Goal: Task Accomplishment & Management: Use online tool/utility

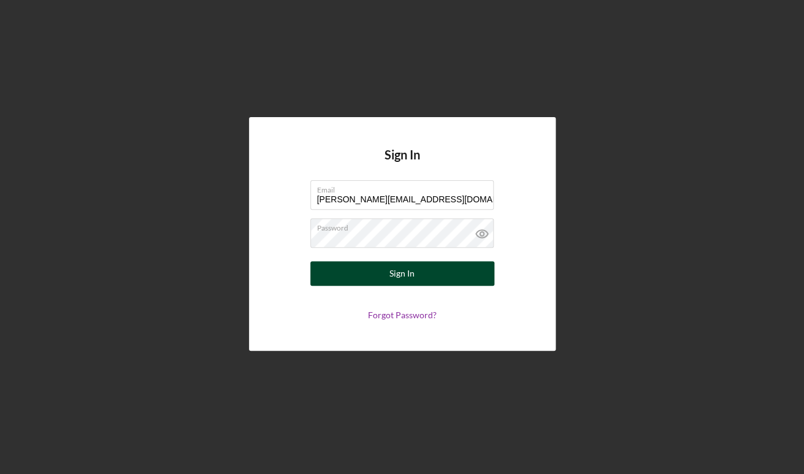
click at [416, 270] on button "Sign In" at bounding box center [402, 273] width 184 height 25
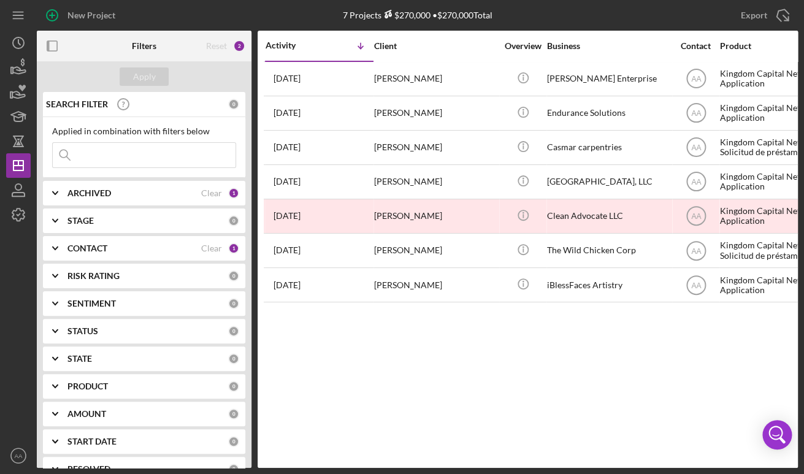
click at [80, 224] on b "STAGE" at bounding box center [80, 221] width 26 height 10
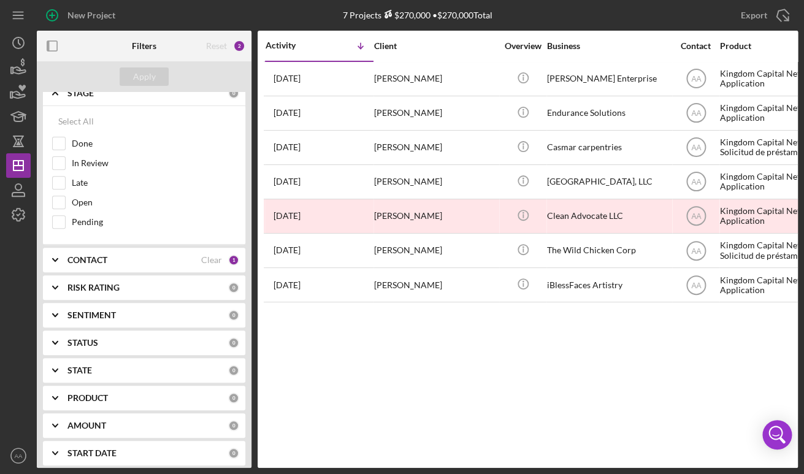
scroll to position [141, 0]
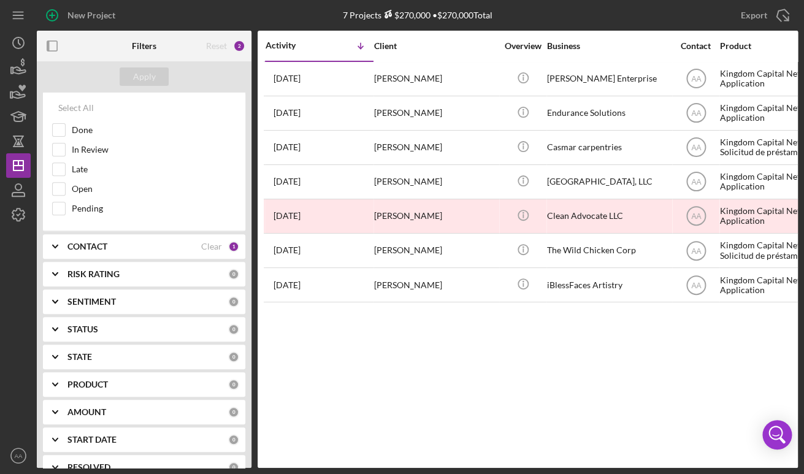
click at [128, 247] on div "CONTACT" at bounding box center [134, 247] width 134 height 10
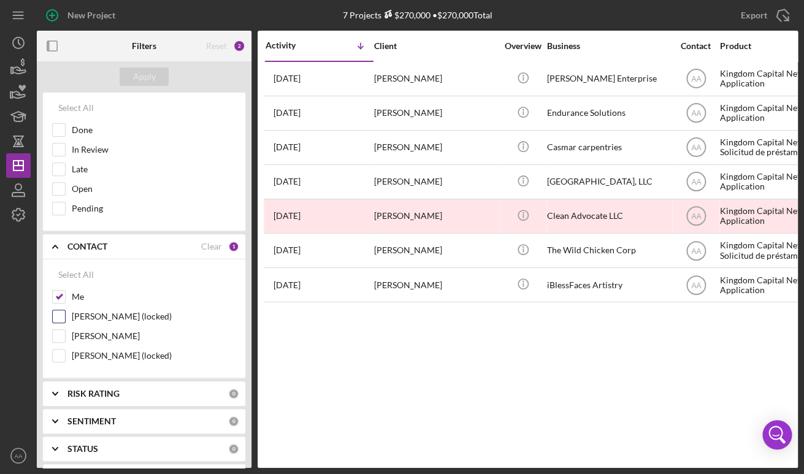
click at [90, 313] on label "[PERSON_NAME] (locked)" at bounding box center [154, 316] width 164 height 12
click at [65, 313] on input "[PERSON_NAME] (locked)" at bounding box center [59, 316] width 12 height 12
click at [88, 322] on label "[PERSON_NAME] (locked)" at bounding box center [154, 316] width 164 height 12
click at [65, 322] on input "[PERSON_NAME] (locked)" at bounding box center [59, 316] width 12 height 12
checkbox input "false"
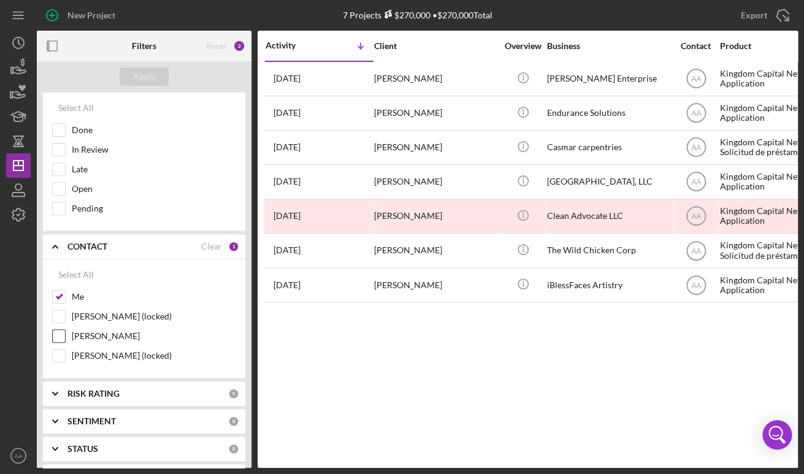
click at [88, 334] on label "[PERSON_NAME]" at bounding box center [154, 336] width 164 height 12
click at [65, 334] on input "[PERSON_NAME]" at bounding box center [59, 336] width 12 height 12
checkbox input "true"
click at [151, 73] on div "Apply" at bounding box center [144, 76] width 23 height 18
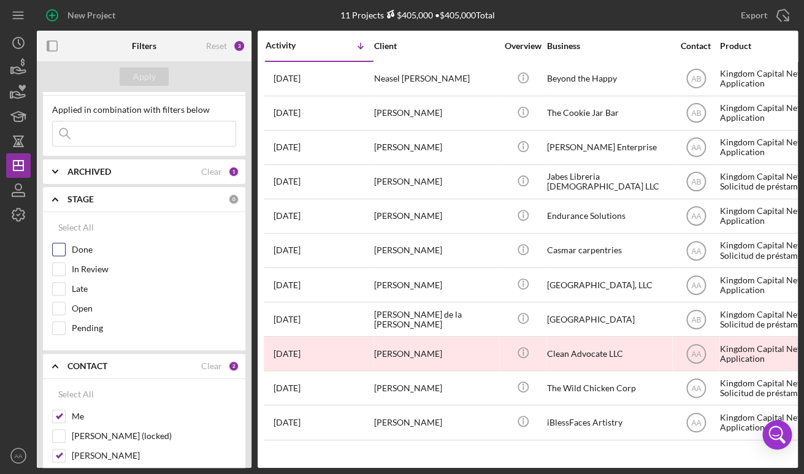
scroll to position [0, 0]
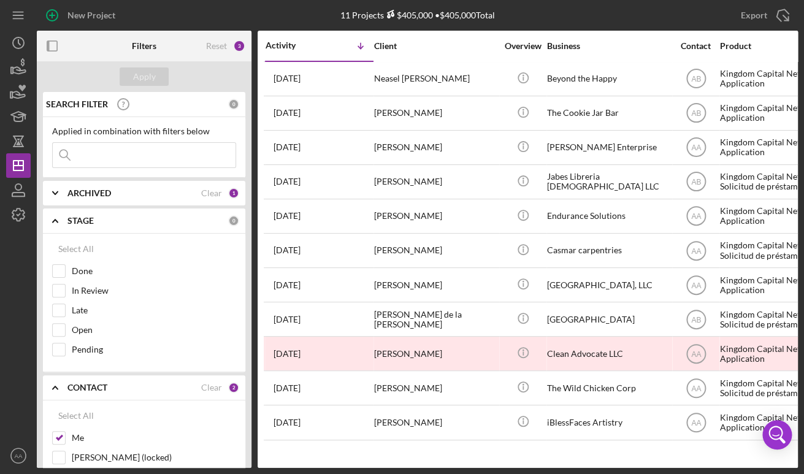
click at [132, 161] on input at bounding box center [144, 155] width 183 height 25
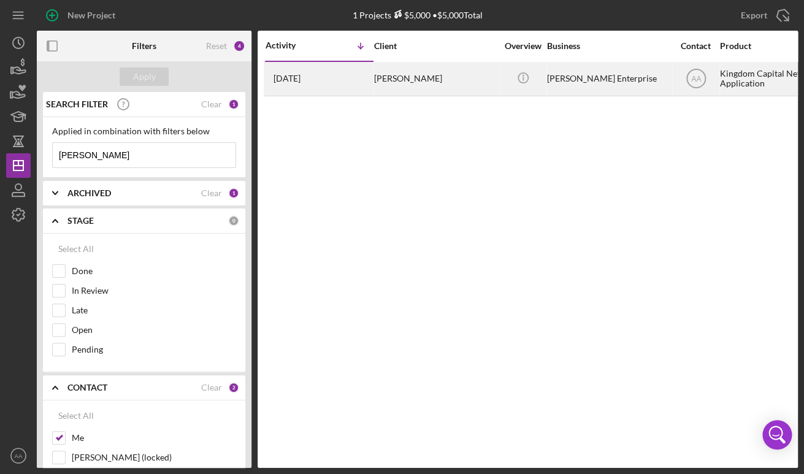
type input "[PERSON_NAME]"
click at [410, 77] on div "[PERSON_NAME]" at bounding box center [435, 79] width 123 height 32
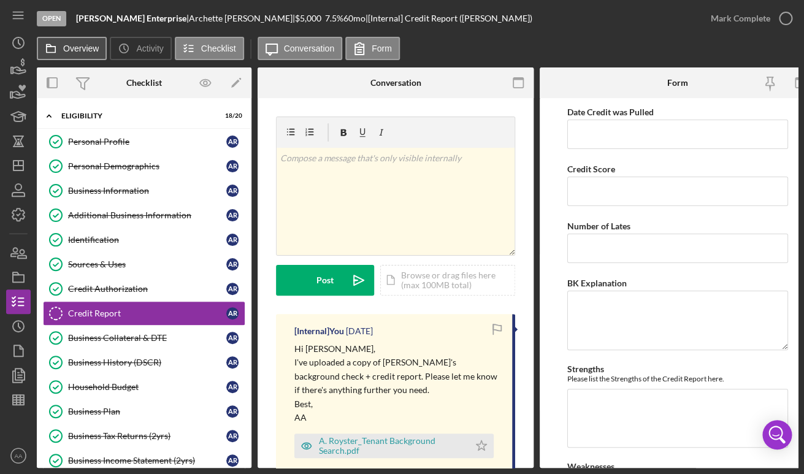
click at [94, 52] on label "Overview" at bounding box center [81, 49] width 36 height 10
click at [94, 52] on button "Overview" at bounding box center [72, 48] width 70 height 23
